Goal: Information Seeking & Learning: Learn about a topic

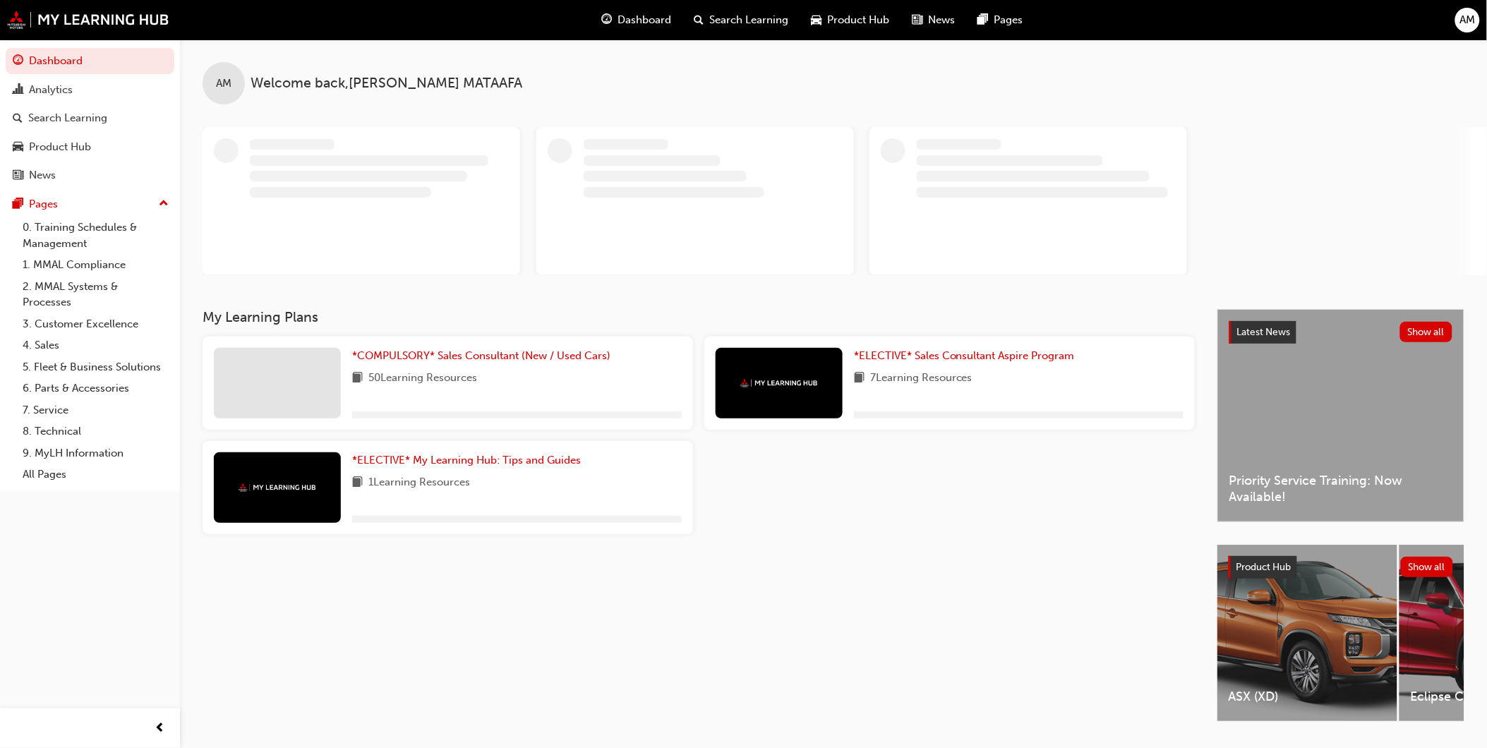
click at [836, 19] on span "Product Hub" at bounding box center [859, 20] width 62 height 16
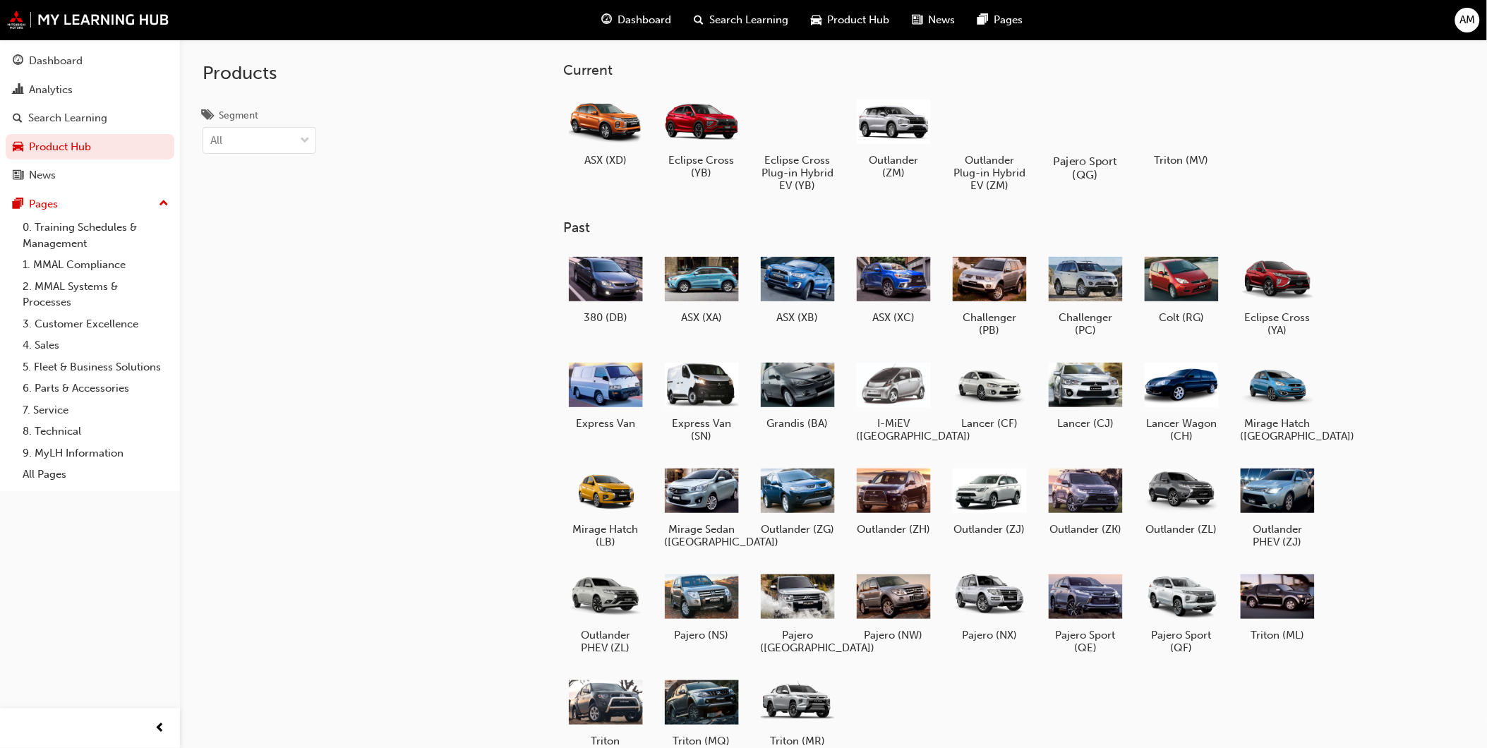
click at [1073, 131] on div at bounding box center [1086, 120] width 78 height 56
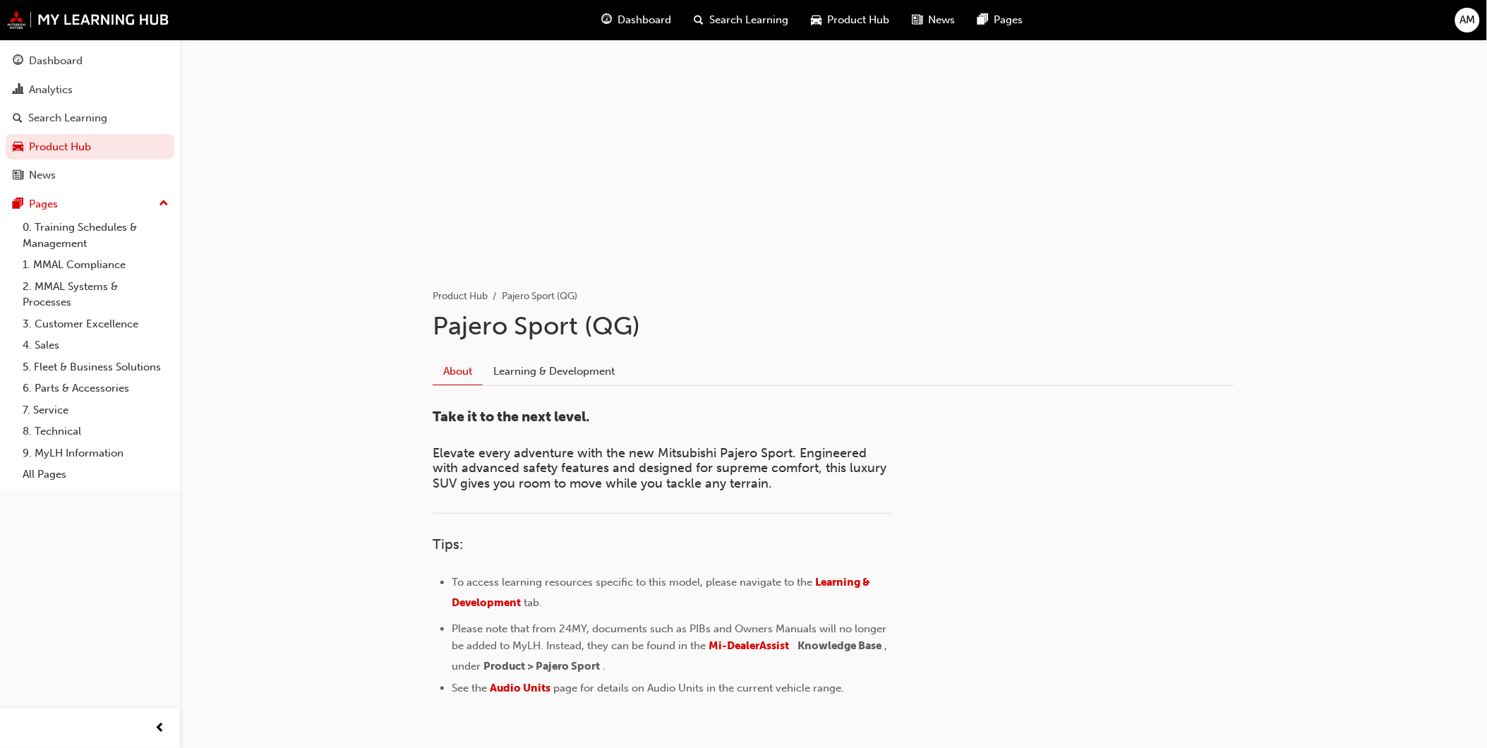
scroll to position [123, 0]
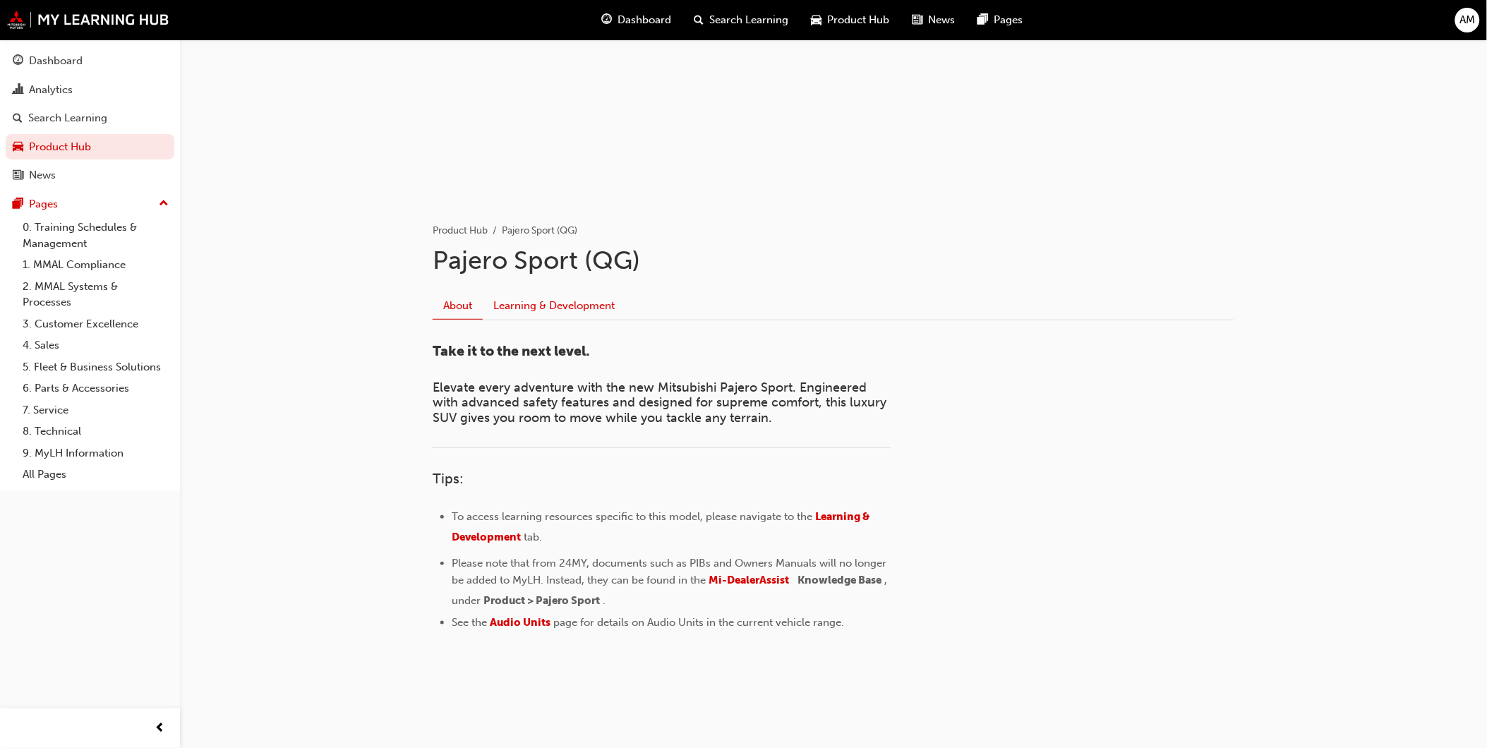
click at [536, 294] on link "Learning & Development" at bounding box center [554, 305] width 143 height 27
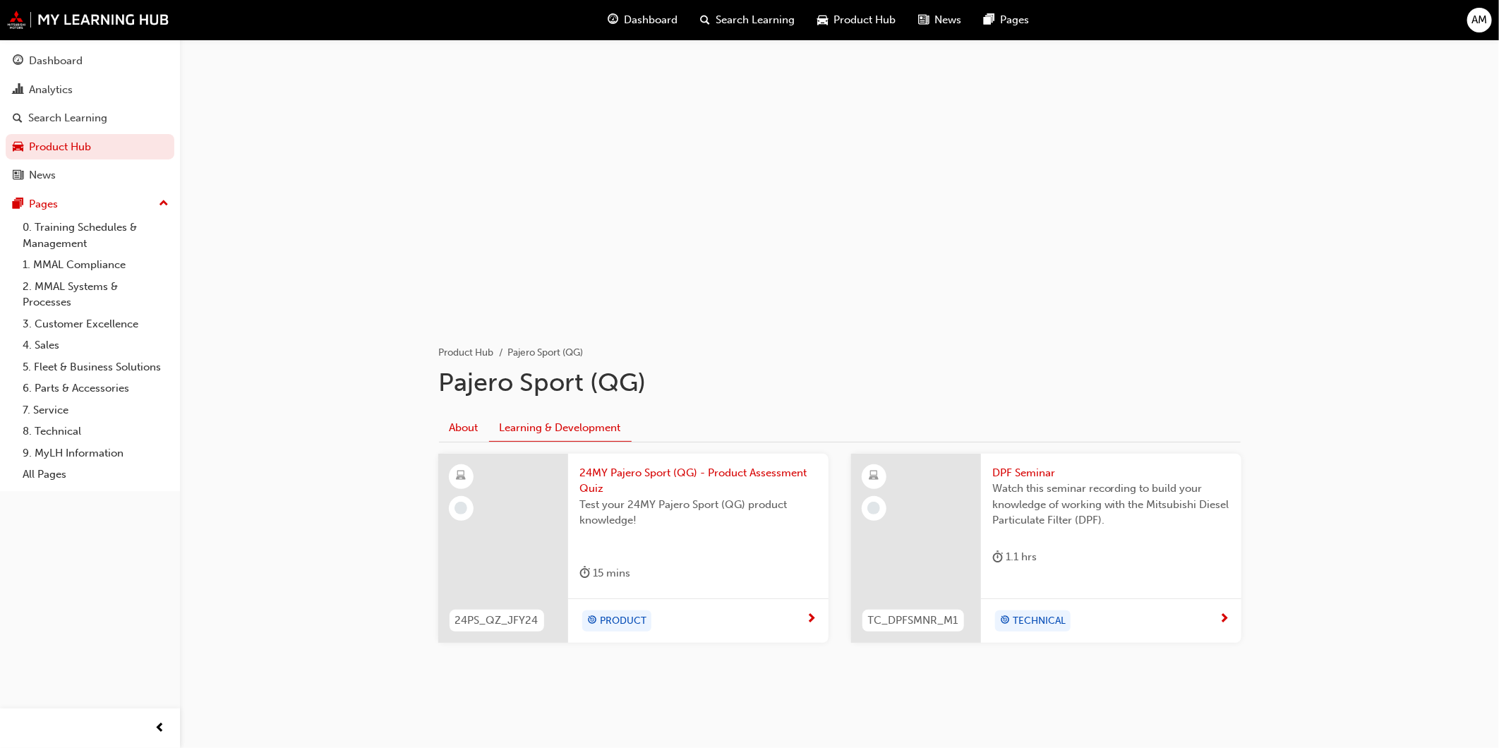
click at [477, 418] on link "About" at bounding box center [464, 427] width 50 height 27
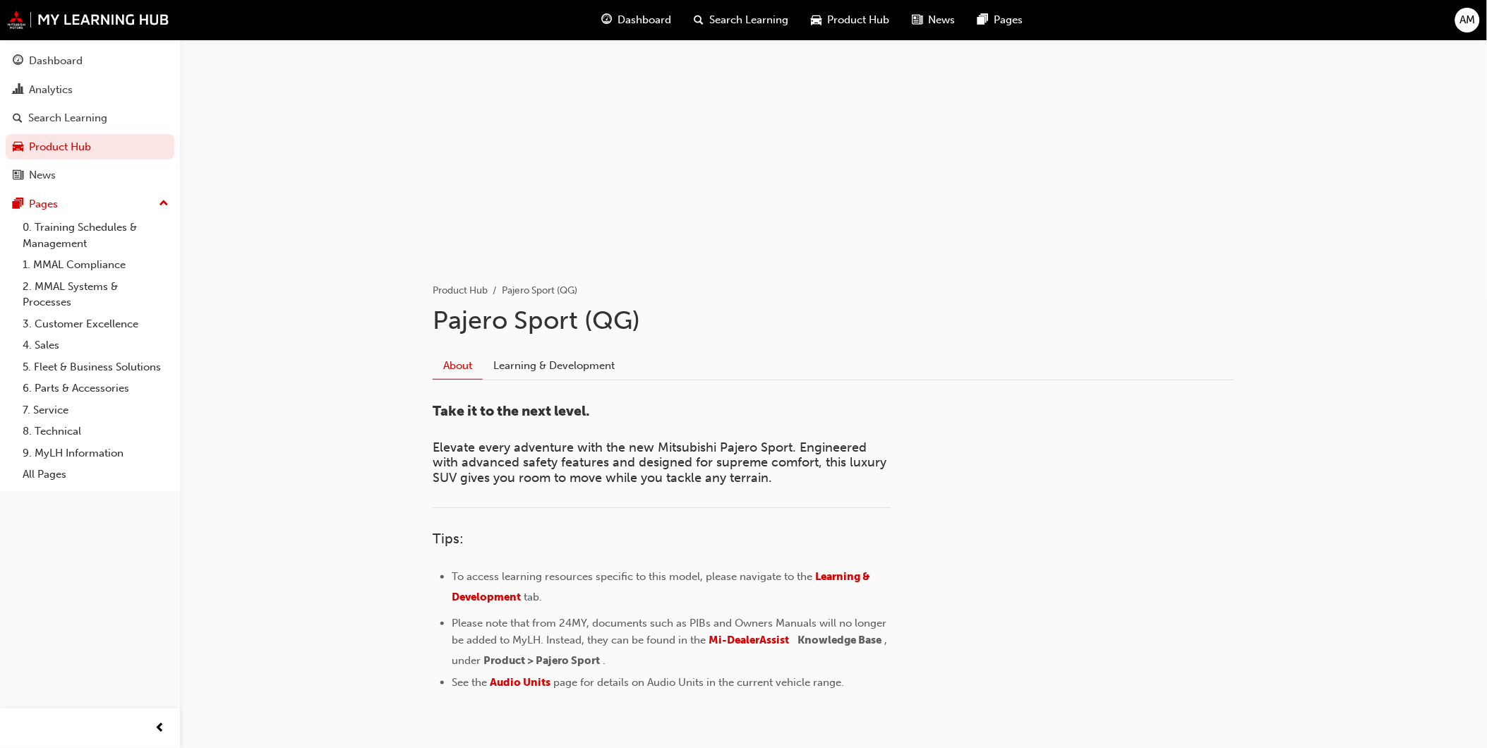
scroll to position [123, 0]
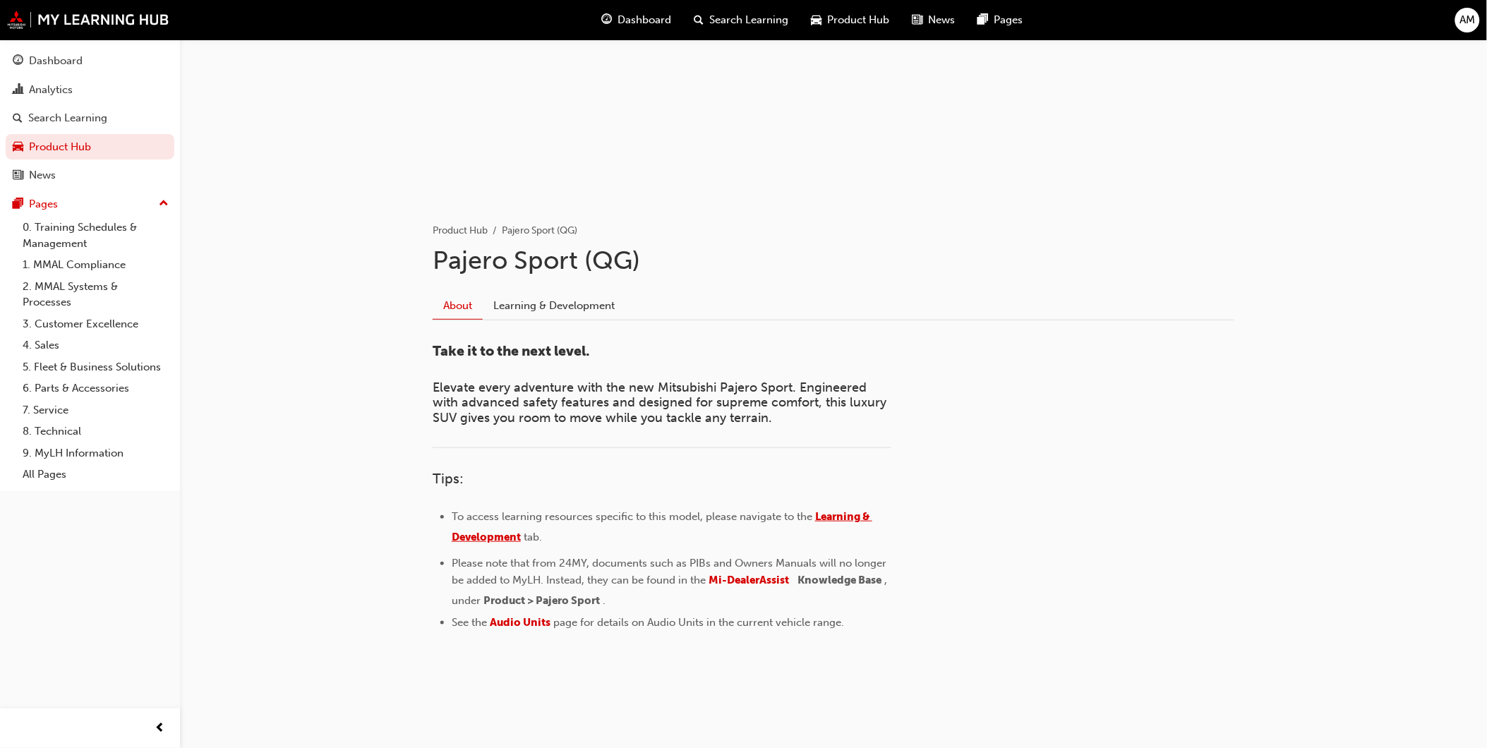
click at [835, 513] on span "Learning & Development" at bounding box center [662, 526] width 421 height 33
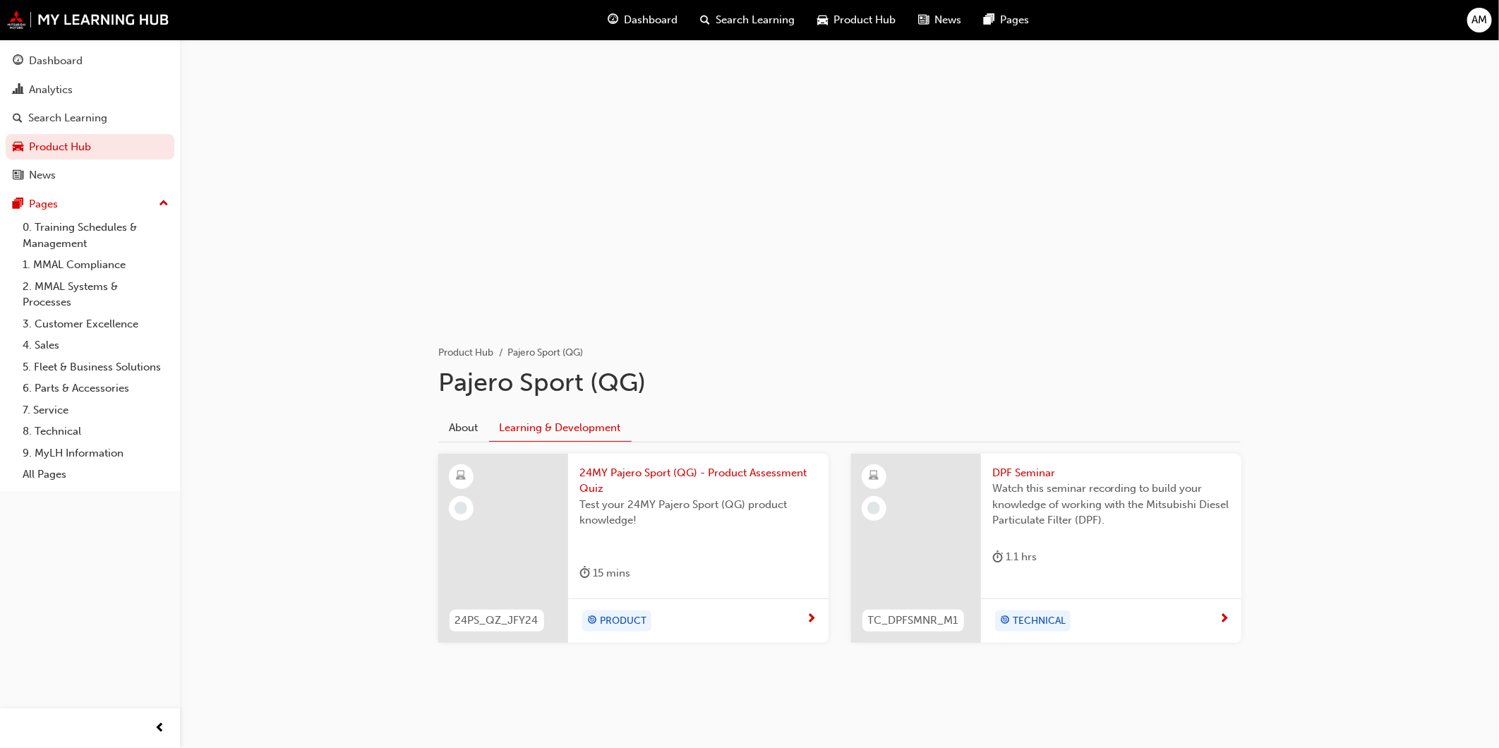
click at [625, 483] on span "24MY Pajero Sport (QG) - Product Assessment Quiz" at bounding box center [699, 481] width 238 height 32
